Goal: Register for event/course

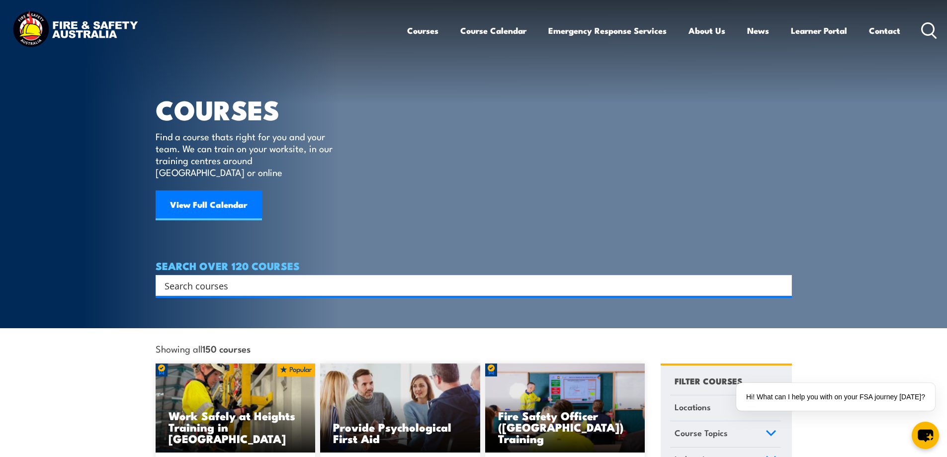
click at [228, 278] on input "Search input" at bounding box center [467, 285] width 605 height 15
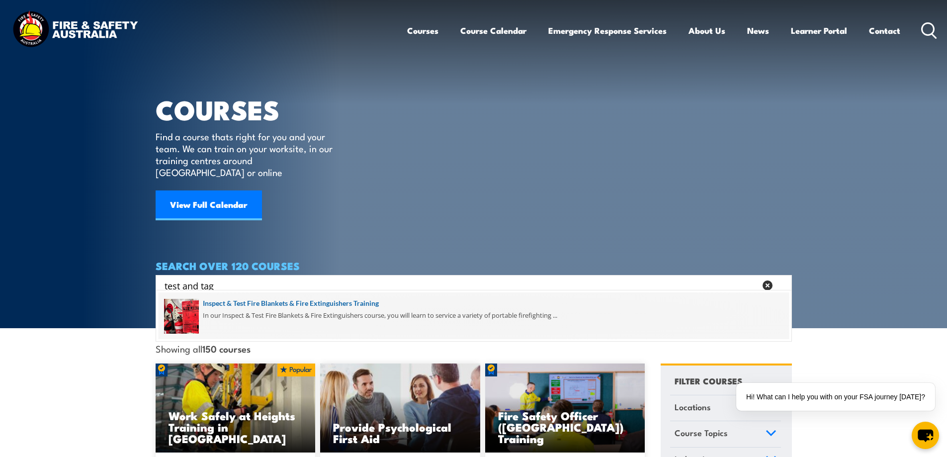
type input "test and tag"
click at [276, 301] on span at bounding box center [474, 315] width 630 height 47
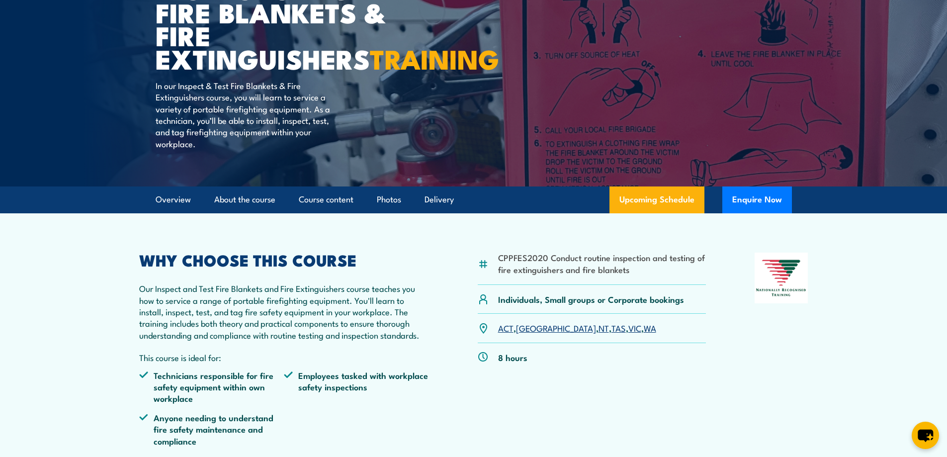
scroll to position [149, 0]
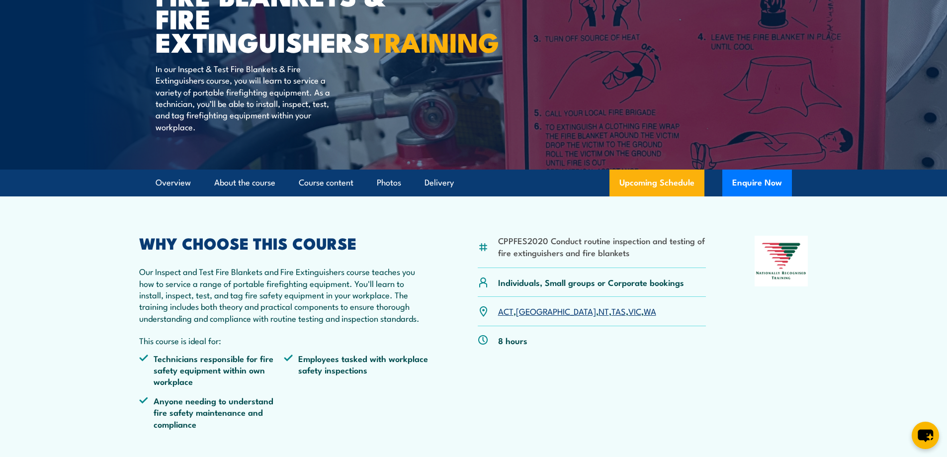
click at [628, 317] on link "VIC" at bounding box center [634, 311] width 13 height 12
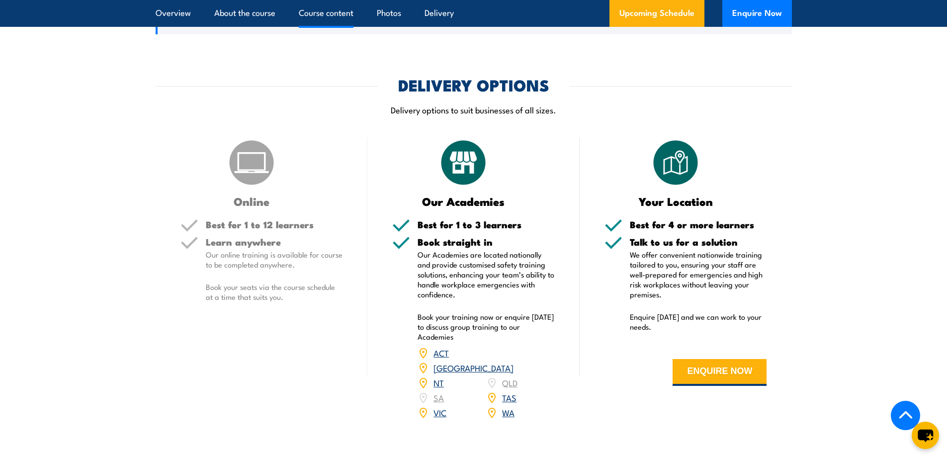
scroll to position [1200, 0]
